Goal: Information Seeking & Learning: Find specific fact

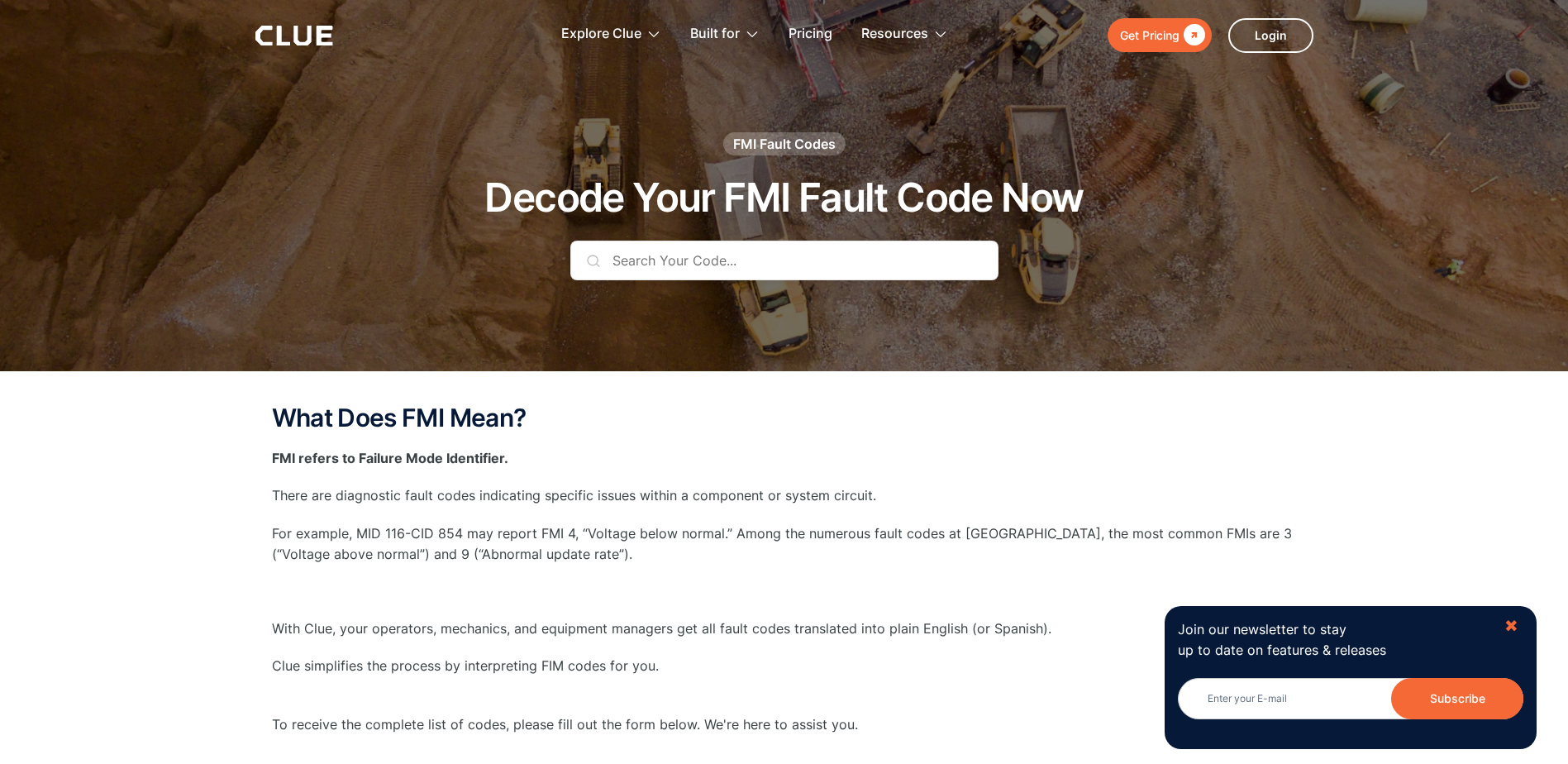
click at [1506, 629] on div "✖" at bounding box center [1510, 626] width 14 height 21
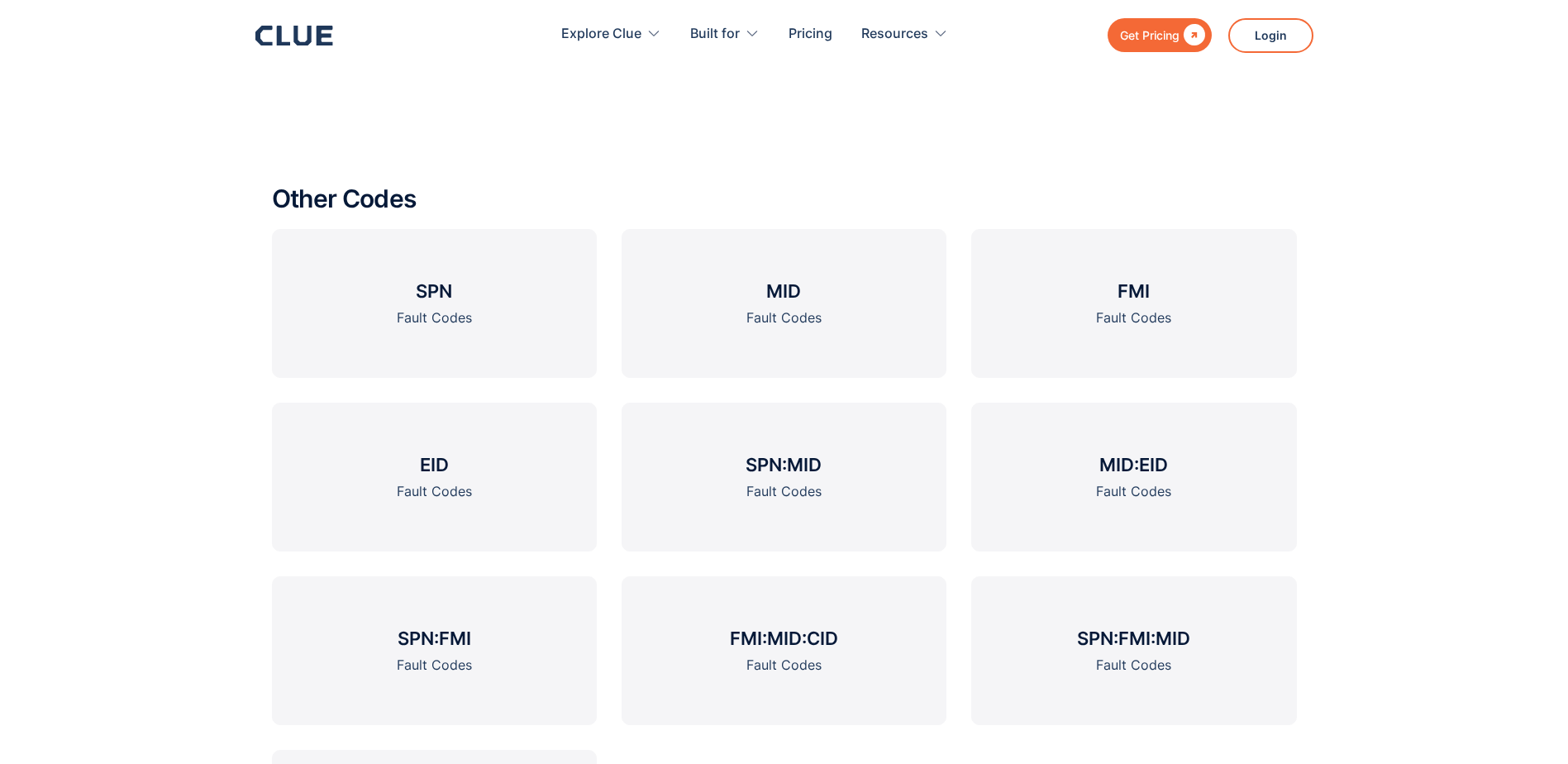
scroll to position [2024, 0]
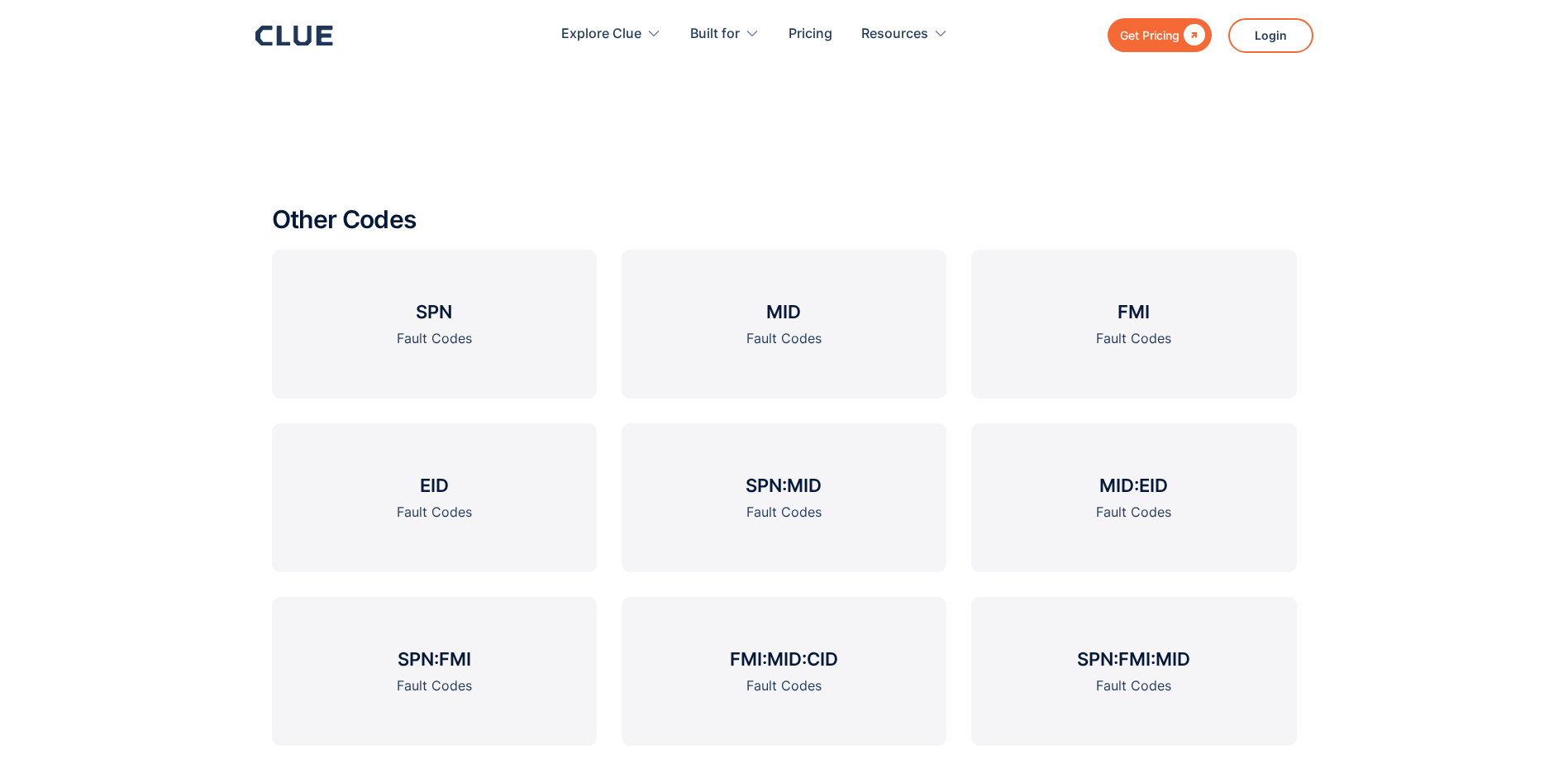
click at [1525, 190] on div "Other Codes SPN Fault Codes MID Fault Codes FMI Fault Codes EID Fault Codes SPN…" at bounding box center [784, 570] width 1568 height 830
click at [425, 485] on h3 "EID" at bounding box center [434, 487] width 29 height 25
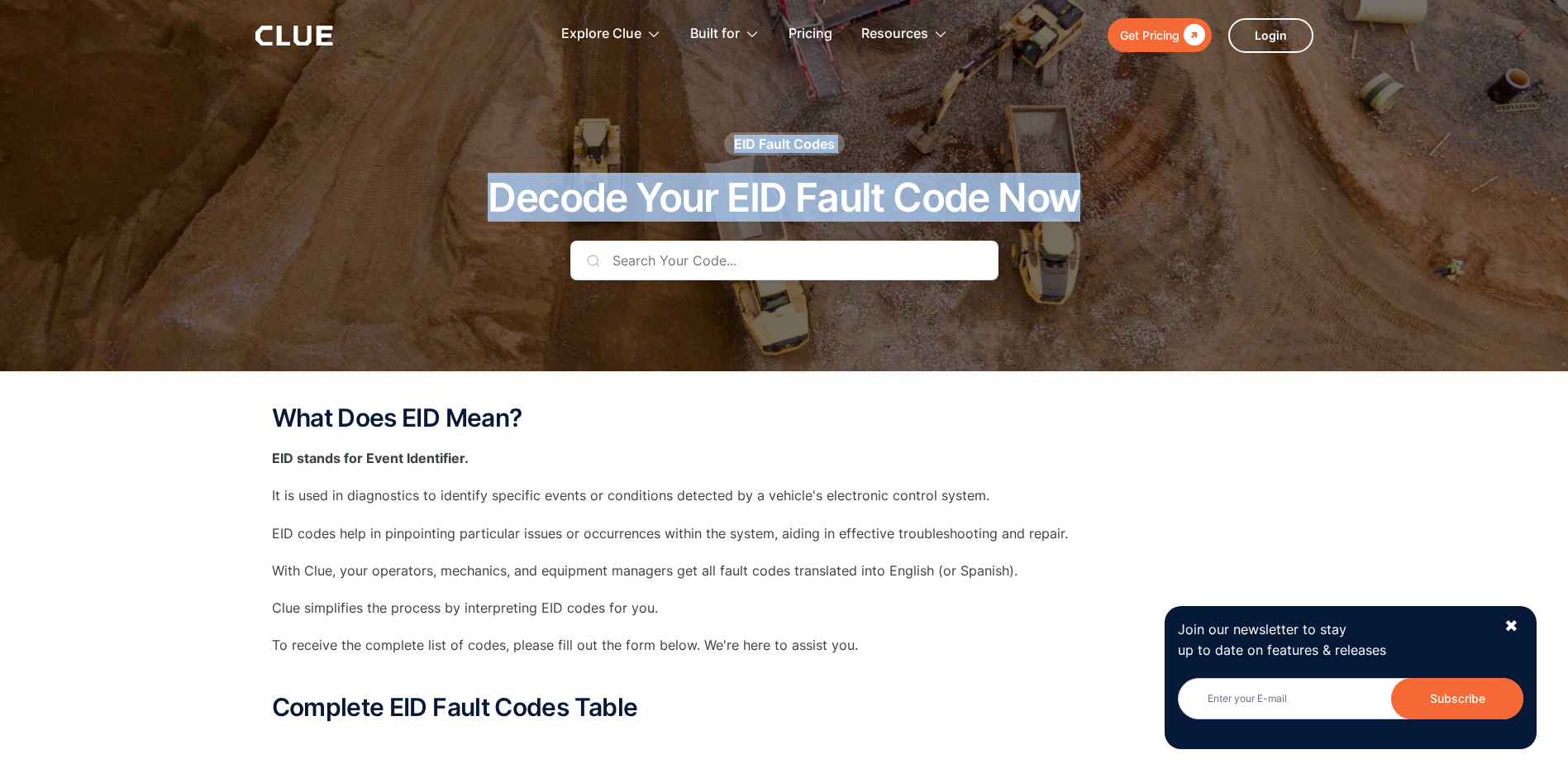
drag, startPoint x: 1566, startPoint y: 108, endPoint x: 1569, endPoint y: 150, distance: 42.1
click at [1567, 150] on html "Get Pricing  Explore Clue Solutions Tailored solutions for your construction e…" at bounding box center [784, 382] width 1568 height 764
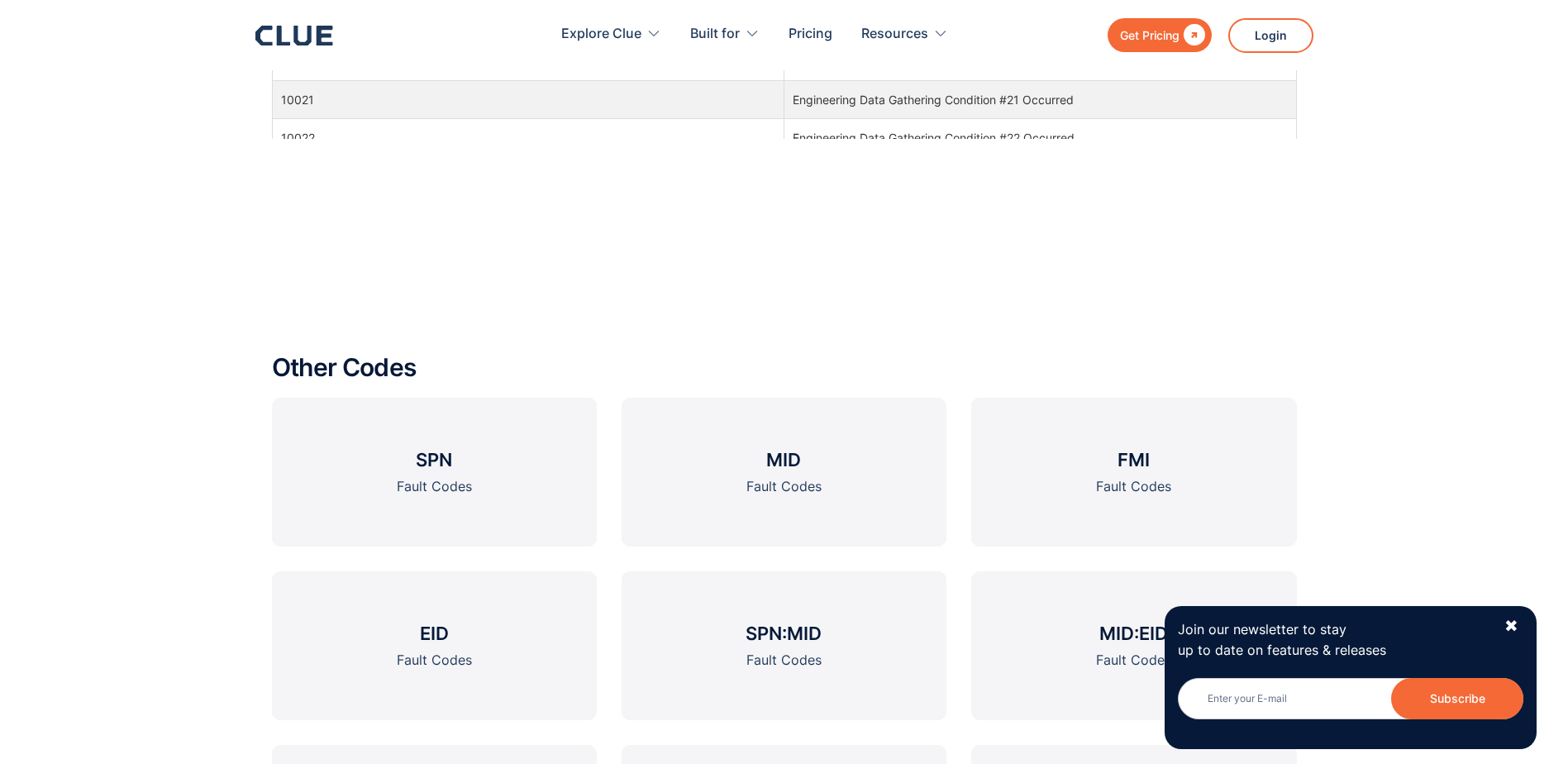
scroll to position [1980, 0]
